Goal: Information Seeking & Learning: Learn about a topic

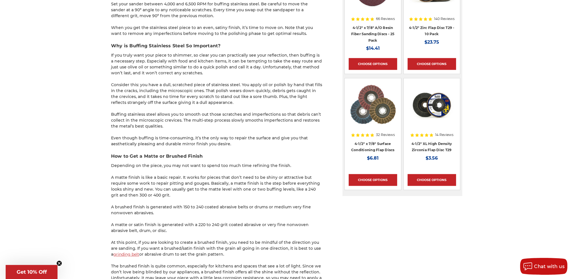
scroll to position [739, 0]
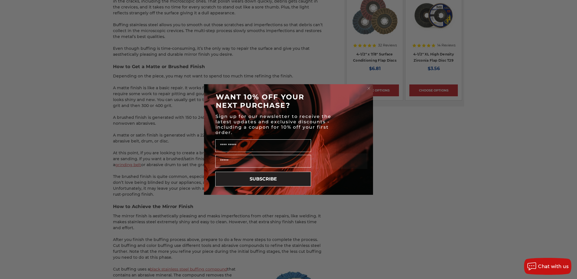
click at [368, 88] on icon "Close dialog" at bounding box center [369, 88] width 2 height 2
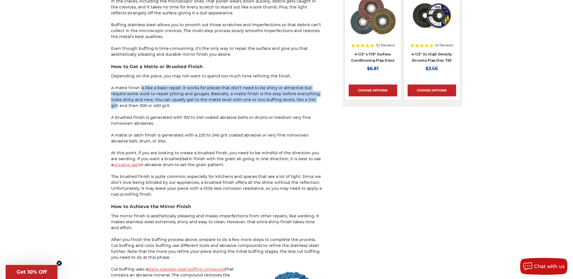
drag, startPoint x: 138, startPoint y: 86, endPoint x: 291, endPoint y: 98, distance: 153.8
click at [291, 98] on p "A matte finish is like a basic repair. It works for pieces that don’t need to b…" at bounding box center [216, 97] width 211 height 24
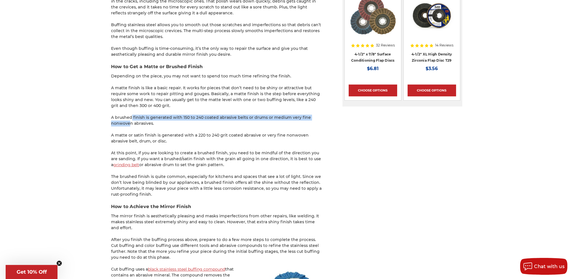
drag, startPoint x: 126, startPoint y: 116, endPoint x: 125, endPoint y: 122, distance: 6.2
click at [125, 122] on p "A brushed finish is generated with 150 to 240 coated abrasive belts or drums or…" at bounding box center [216, 121] width 211 height 12
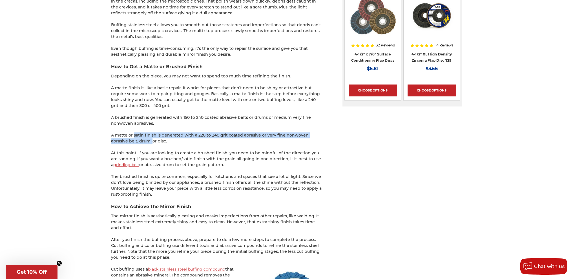
drag, startPoint x: 130, startPoint y: 134, endPoint x: 131, endPoint y: 141, distance: 7.7
click at [131, 141] on p "A matte or satin finish is generated with a 220 to 240 grit coated abrasive or …" at bounding box center [216, 138] width 211 height 12
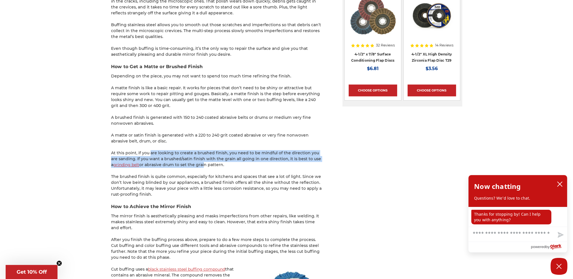
drag, startPoint x: 145, startPoint y: 152, endPoint x: 200, endPoint y: 163, distance: 55.2
click at [200, 163] on p "At this point, if you are looking to create a brushed finish, you need to be mi…" at bounding box center [216, 159] width 211 height 18
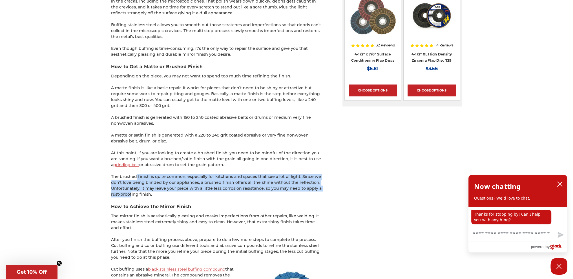
drag, startPoint x: 132, startPoint y: 175, endPoint x: 126, endPoint y: 196, distance: 21.3
click at [126, 196] on p "The brushed finish is quite common, especially for kitchens and spaces that see…" at bounding box center [216, 186] width 211 height 24
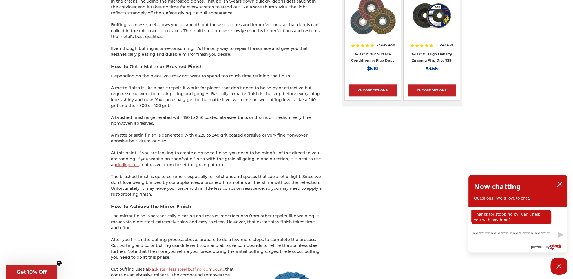
click at [336, 177] on article "How to Buff & Polish Stainless Steel - A Beginner’s Guide [DATE] Blog Search Se…" at bounding box center [286, 20] width 351 height 1370
drag, startPoint x: 185, startPoint y: 165, endPoint x: 164, endPoint y: 140, distance: 33.0
click at [164, 140] on p "A matte or satin finish is generated with a 220 to 240 grit coated abrasive or …" at bounding box center [216, 138] width 211 height 12
click at [178, 123] on p "A brushed finish is generated with 150 to 240 coated abrasive belts or drums or…" at bounding box center [216, 121] width 211 height 12
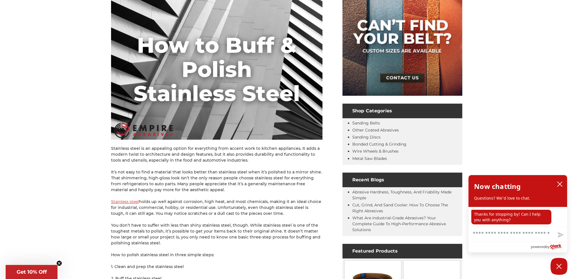
scroll to position [0, 0]
